Goal: Task Accomplishment & Management: Manage account settings

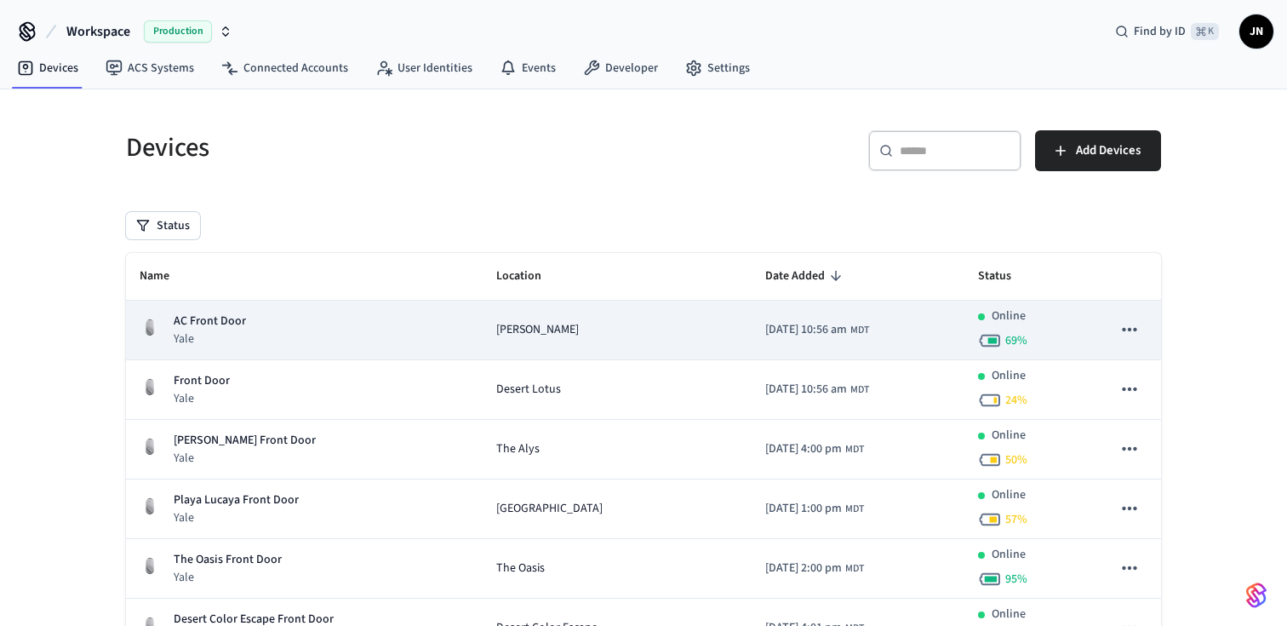
click at [559, 333] on span "[PERSON_NAME]" at bounding box center [537, 330] width 83 height 18
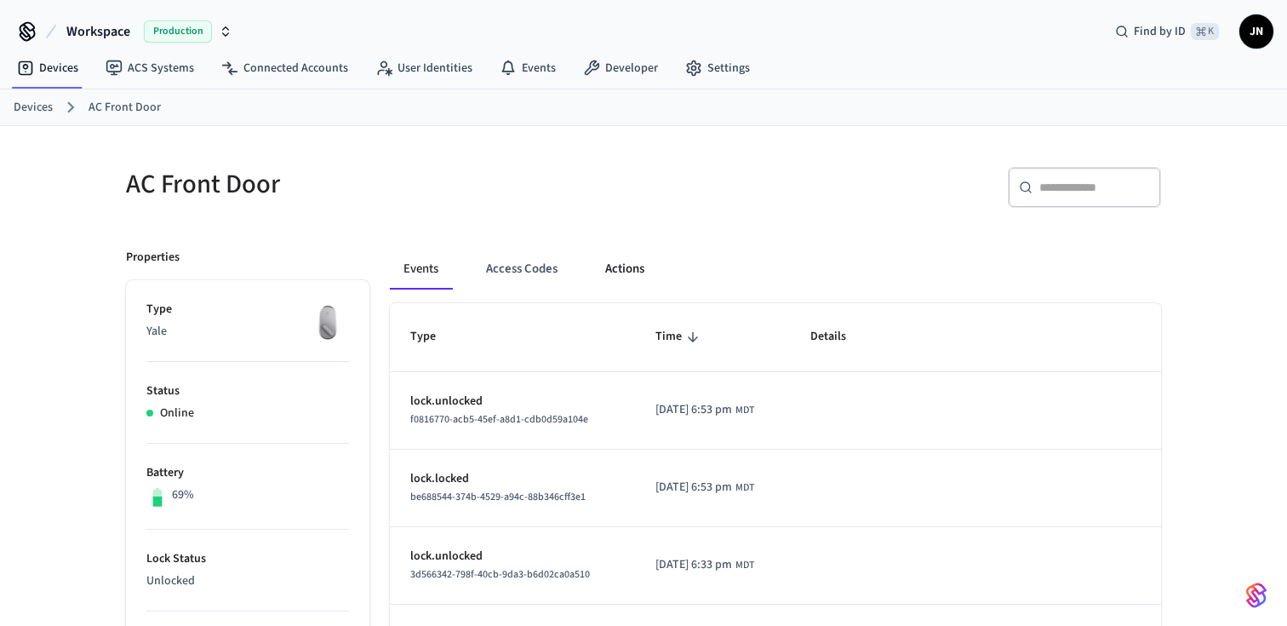
click at [627, 260] on button "Actions" at bounding box center [625, 269] width 66 height 41
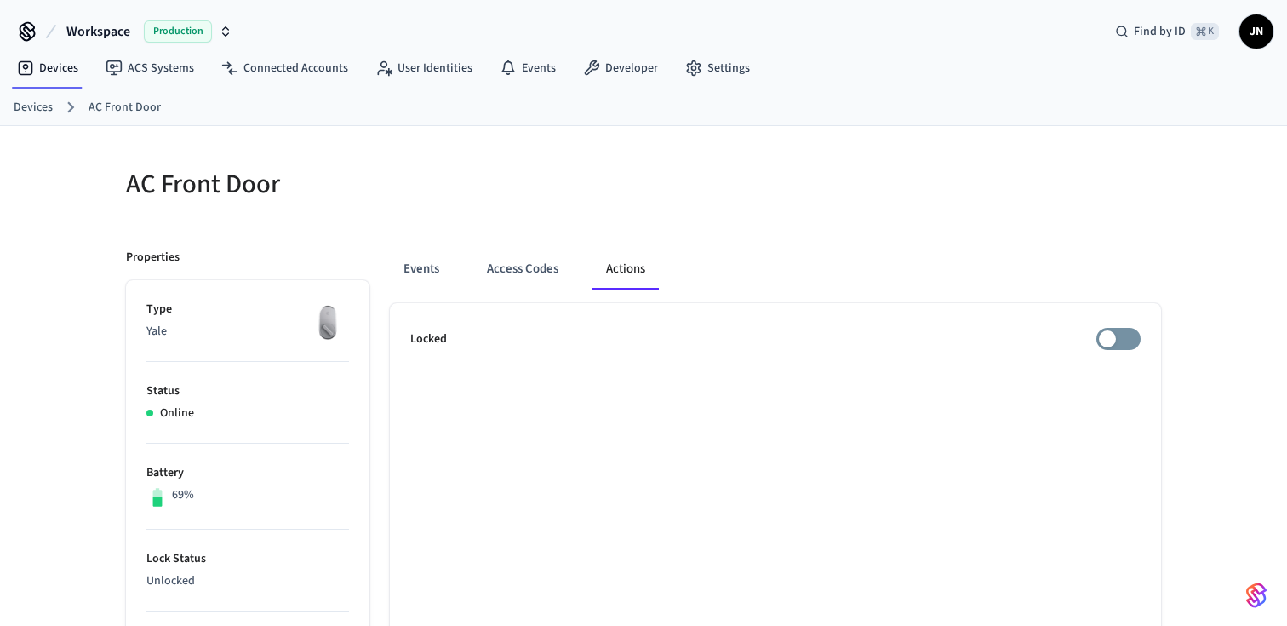
click at [1256, 37] on span "JN" at bounding box center [1256, 31] width 31 height 31
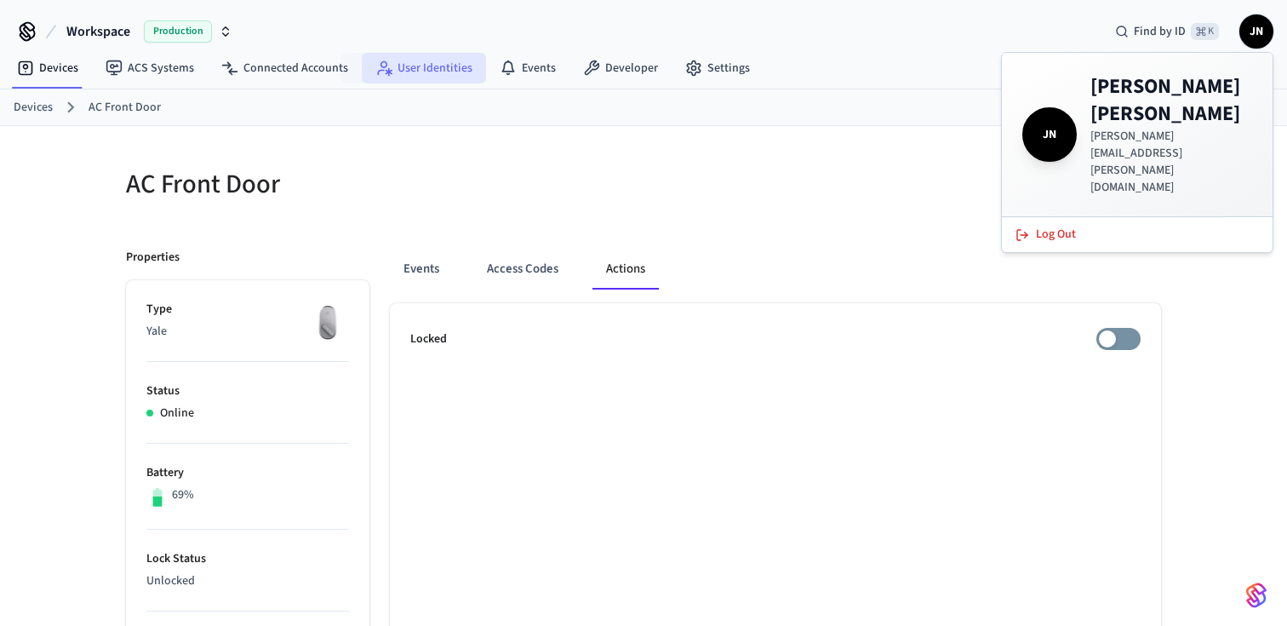
click at [410, 68] on link "User Identities" at bounding box center [424, 68] width 124 height 31
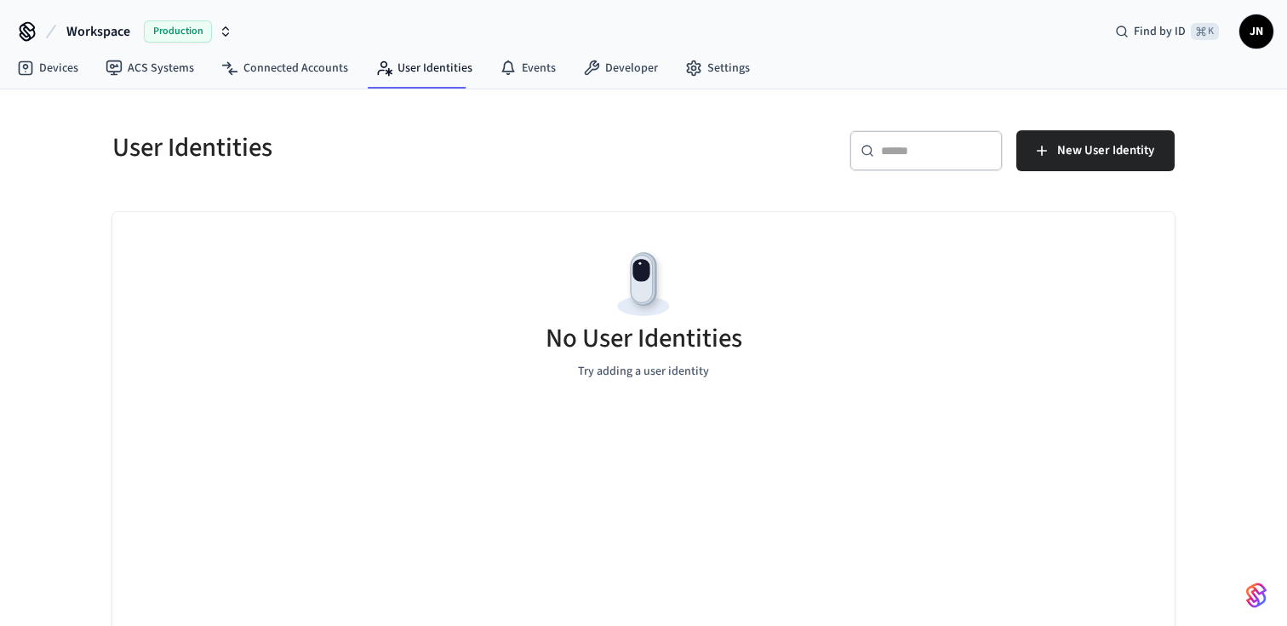
click at [33, 37] on icon at bounding box center [27, 31] width 27 height 27
click at [90, 35] on span "Workspace" at bounding box center [98, 31] width 64 height 20
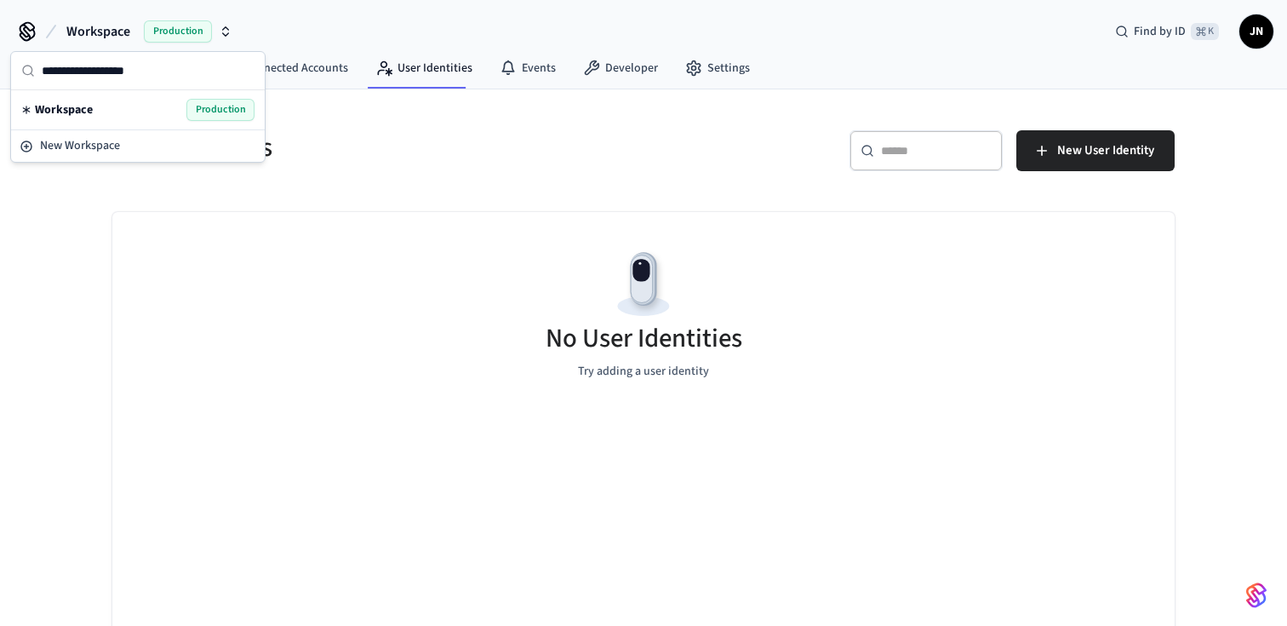
click at [83, 112] on span "Workspace" at bounding box center [64, 109] width 58 height 17
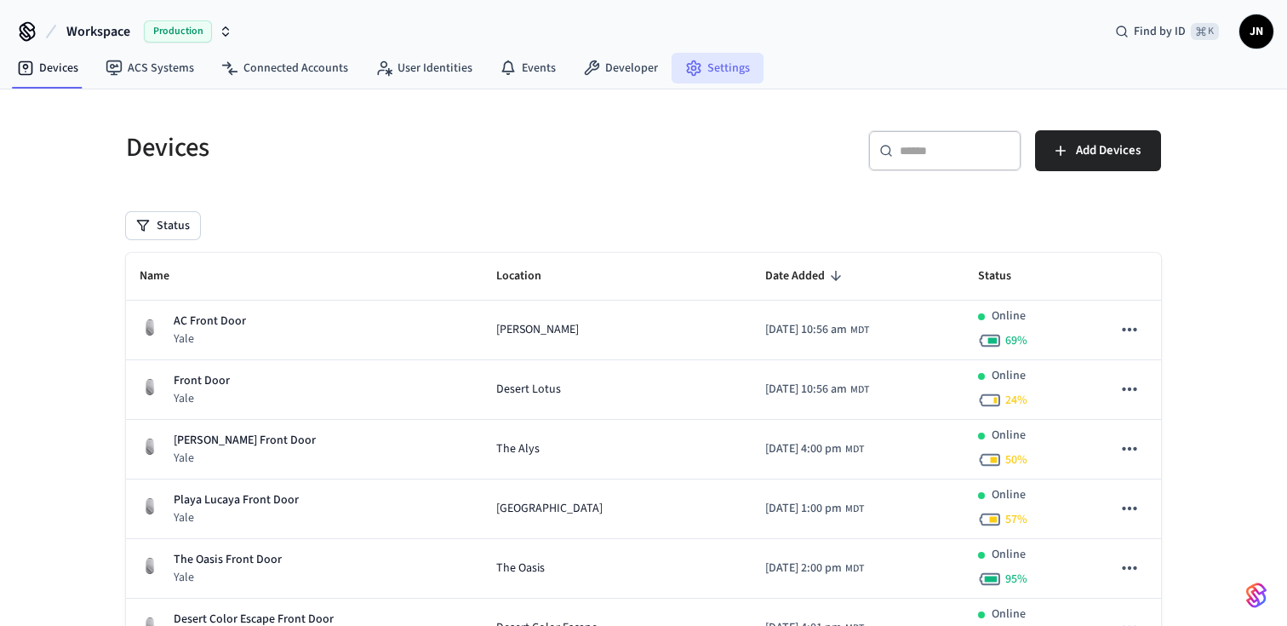
click at [731, 62] on link "Settings" at bounding box center [718, 68] width 92 height 31
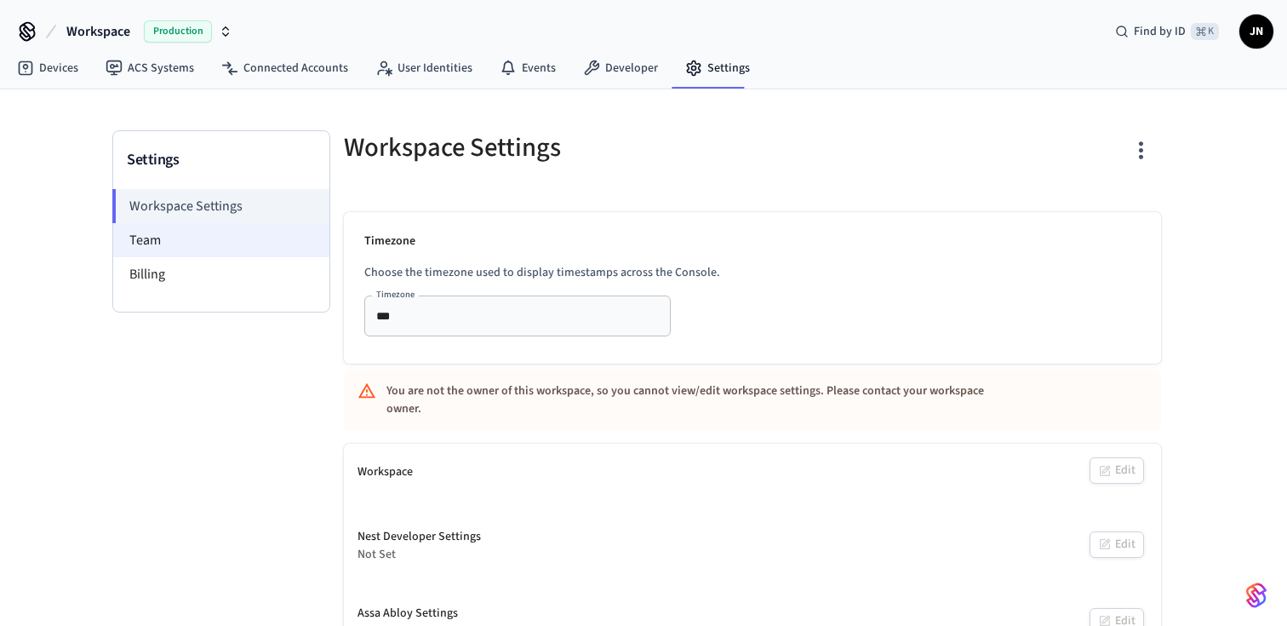
click at [243, 250] on li "Team" at bounding box center [221, 240] width 216 height 34
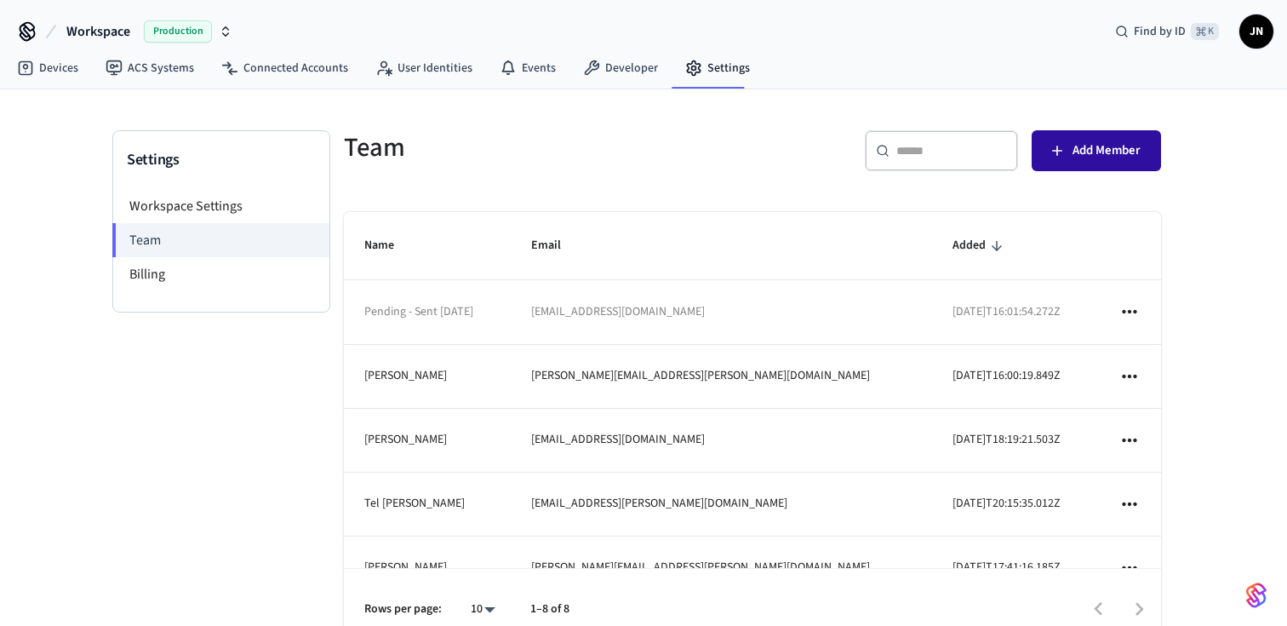
click at [1083, 147] on span "Add Member" at bounding box center [1107, 151] width 68 height 22
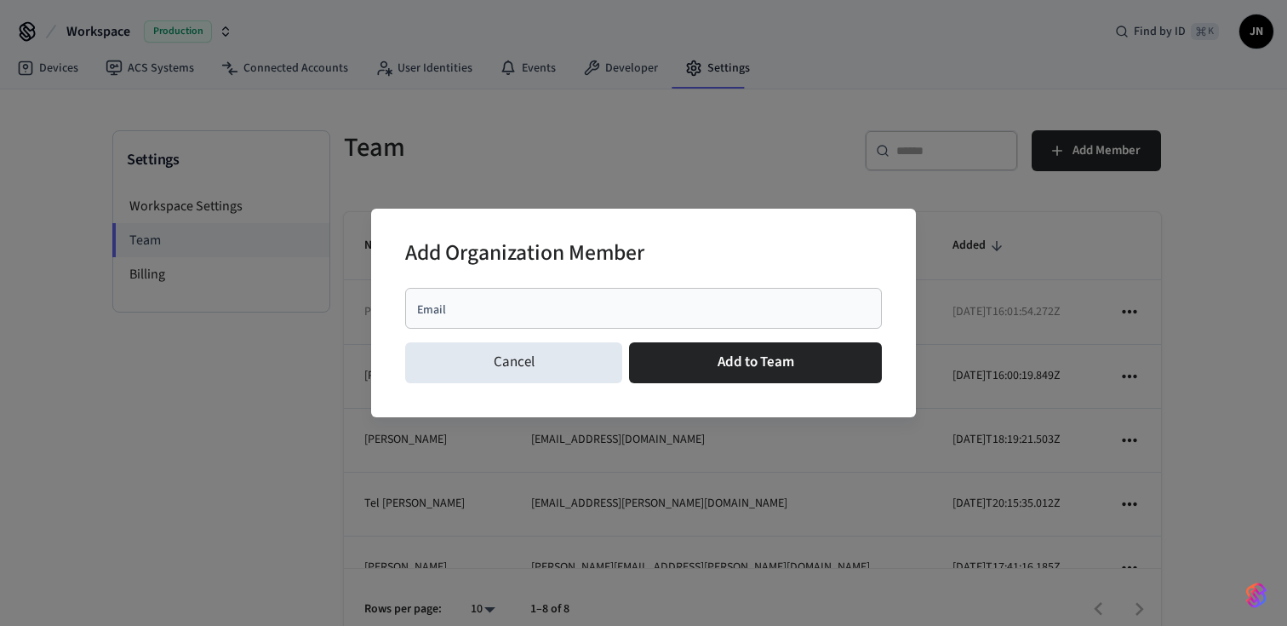
click at [572, 303] on input "Email" at bounding box center [644, 308] width 456 height 17
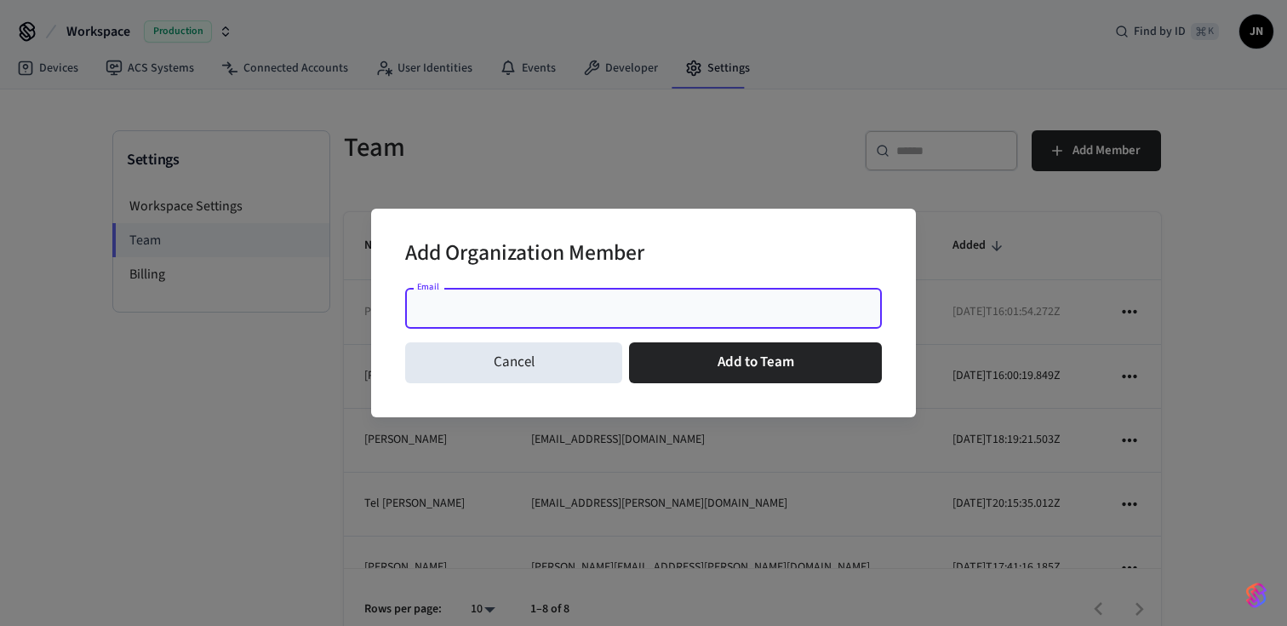
type input "*"
paste input "**********"
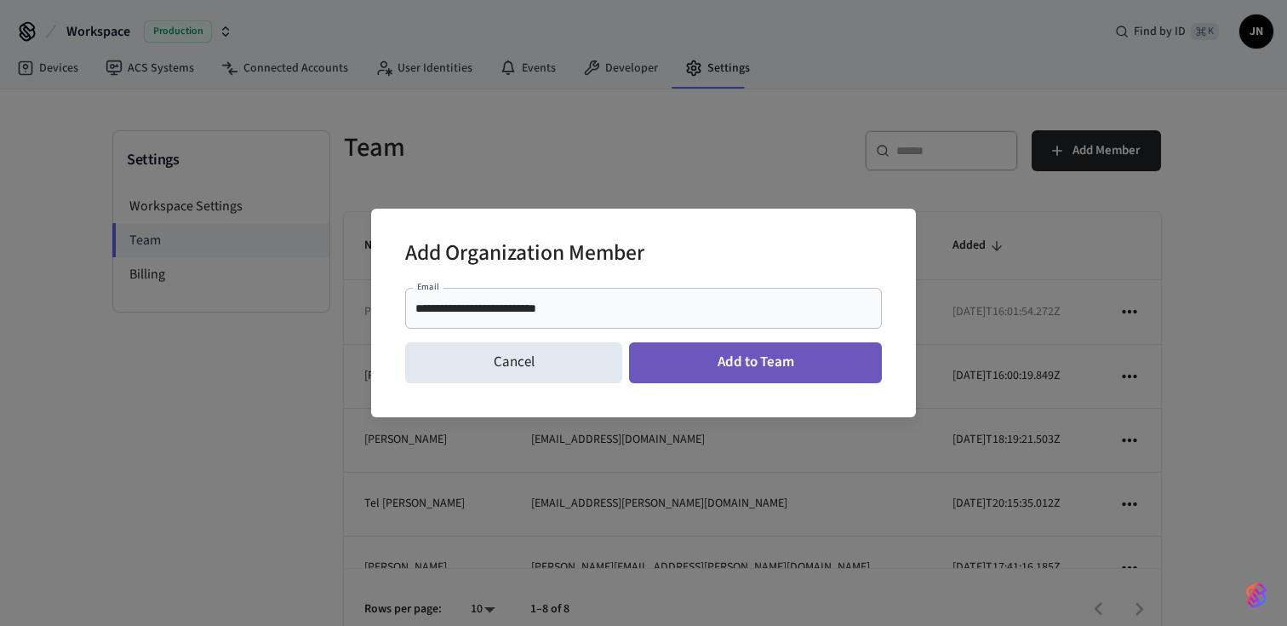
click at [745, 361] on button "Add to Team" at bounding box center [755, 362] width 253 height 41
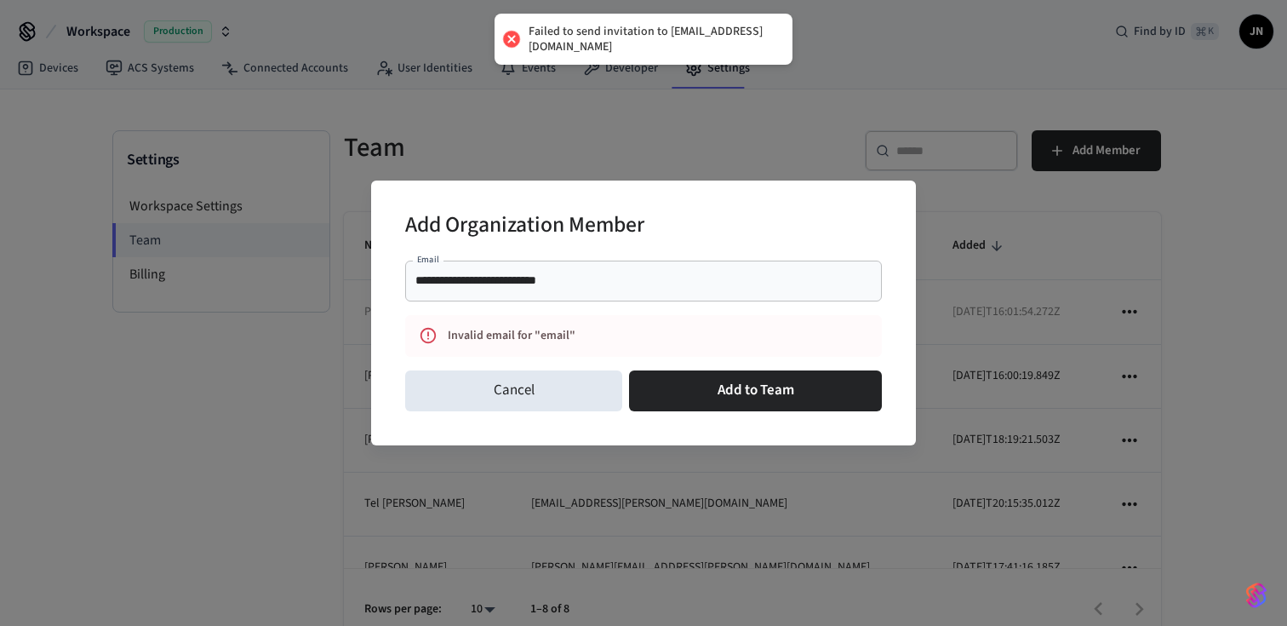
click at [622, 291] on div "**********" at bounding box center [643, 281] width 477 height 41
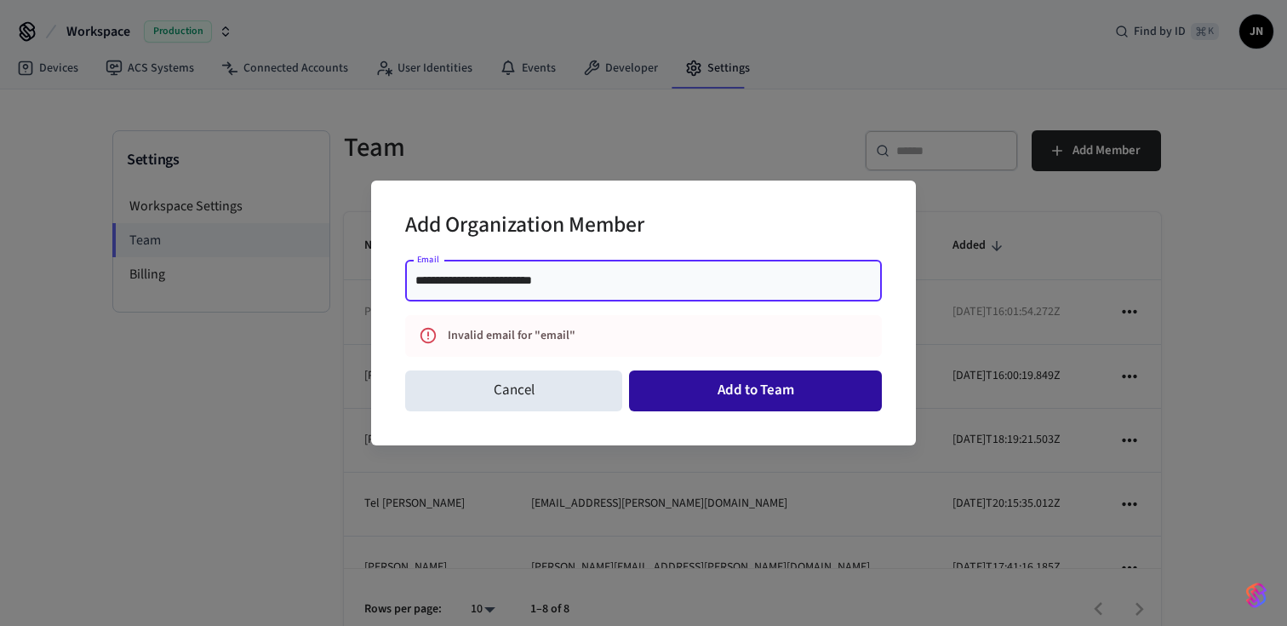
type input "**********"
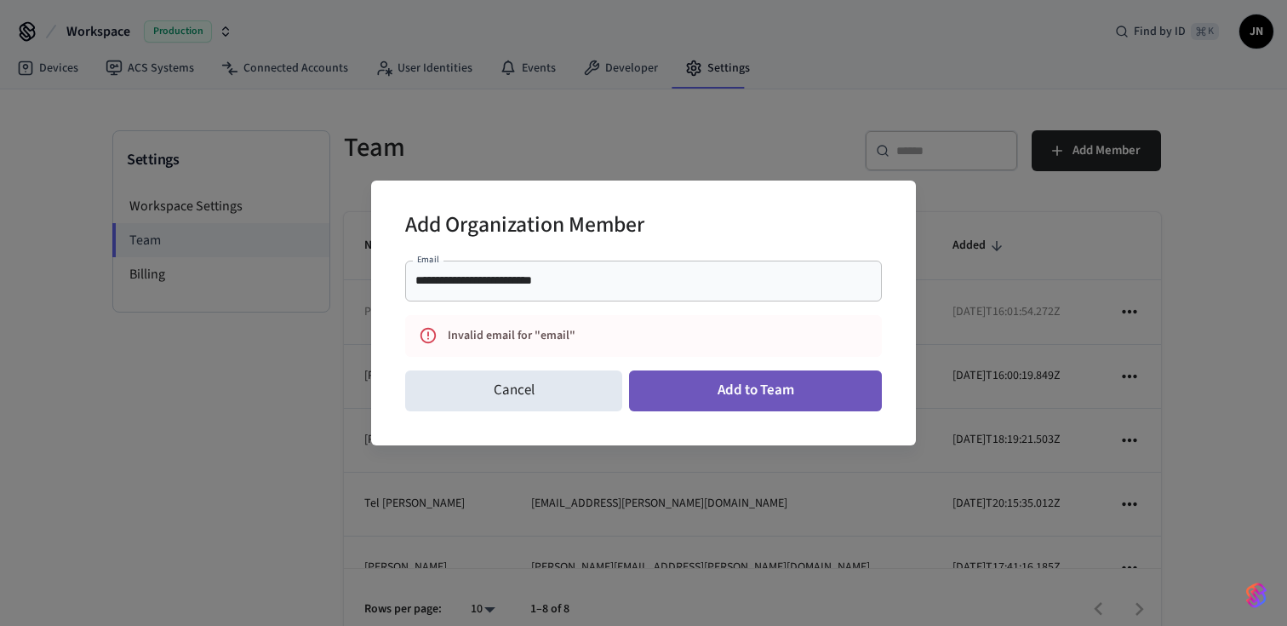
click at [730, 390] on button "Add to Team" at bounding box center [755, 390] width 253 height 41
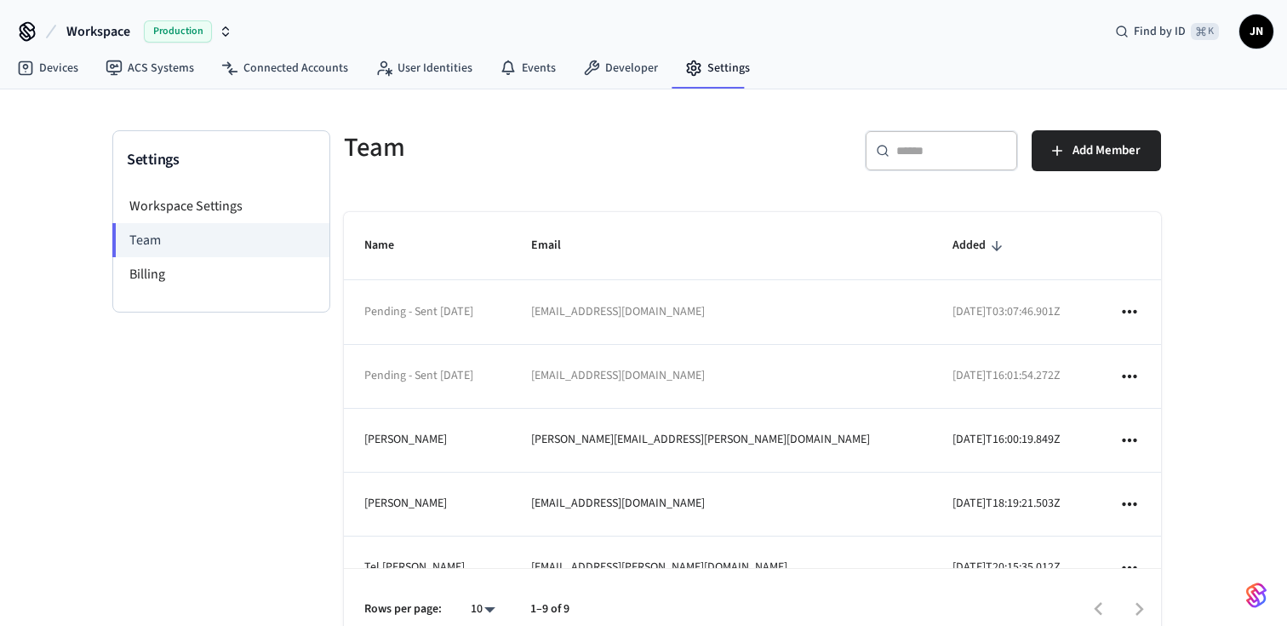
click at [1124, 375] on icon "sticky table" at bounding box center [1130, 376] width 22 height 22
click at [1169, 463] on li "Remove" at bounding box center [1192, 469] width 118 height 45
click at [1129, 378] on icon "sticky table" at bounding box center [1130, 376] width 22 height 22
click at [1177, 462] on li "Remove" at bounding box center [1192, 469] width 118 height 45
